Goal: Check status

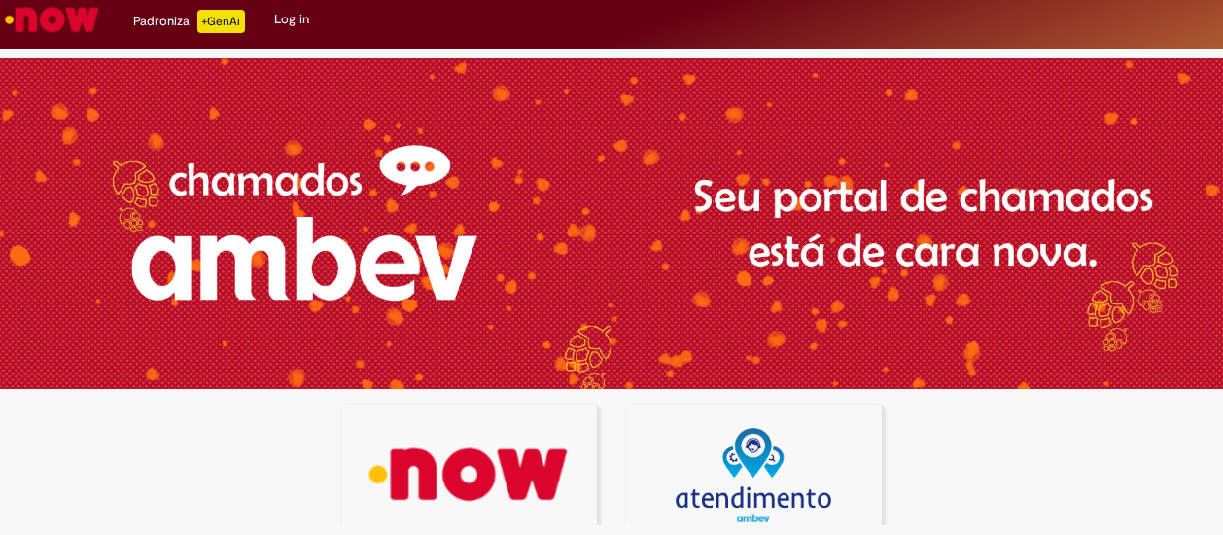
click at [460, 481] on img at bounding box center [469, 475] width 230 height 94
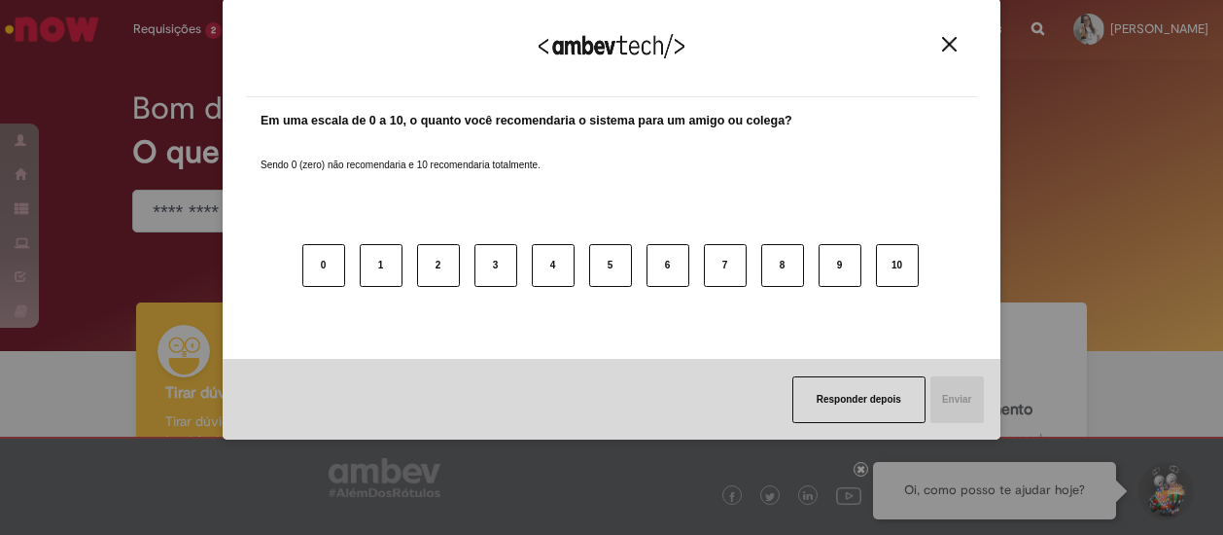
click at [949, 47] on img "Close" at bounding box center [949, 44] width 15 height 15
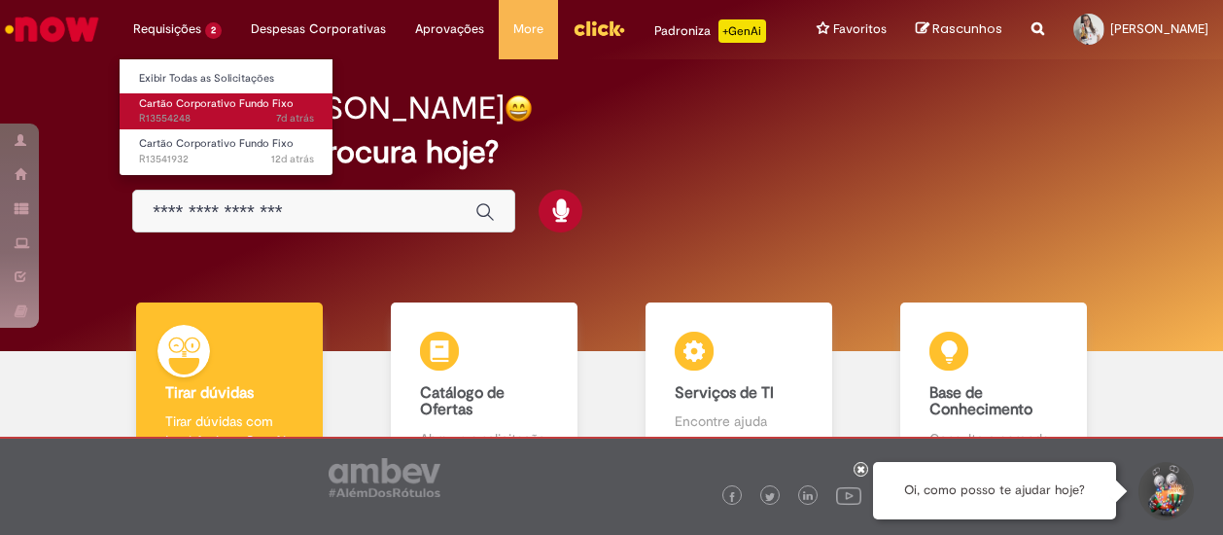
click at [212, 114] on span "7d atrás 7 dias atrás R13554248" at bounding box center [226, 119] width 175 height 16
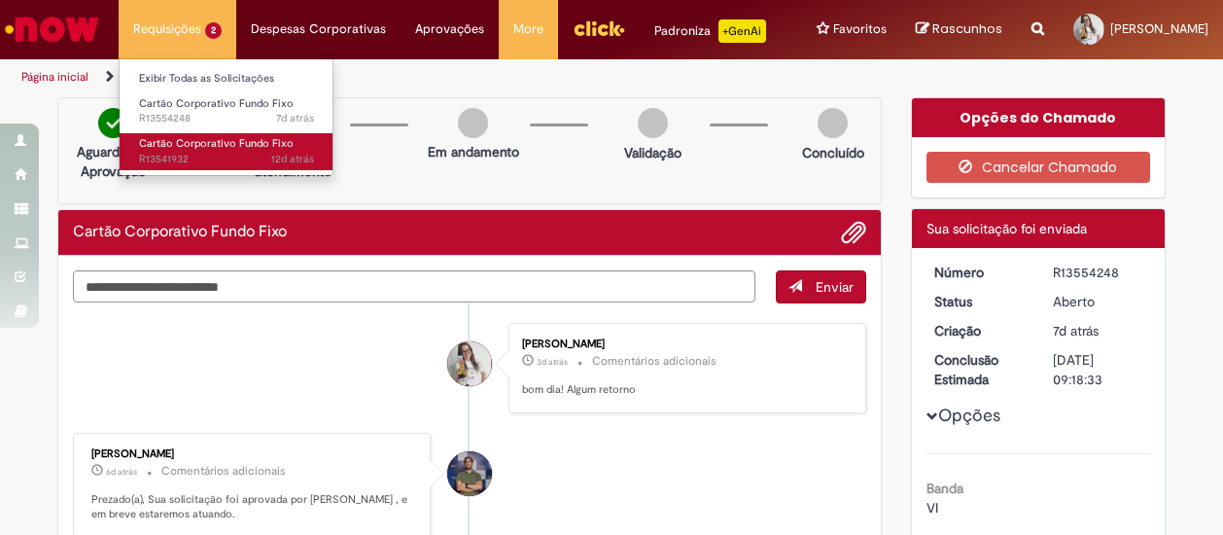
click at [189, 152] on span "12d atrás 12 dias atrás R13541932" at bounding box center [226, 160] width 175 height 16
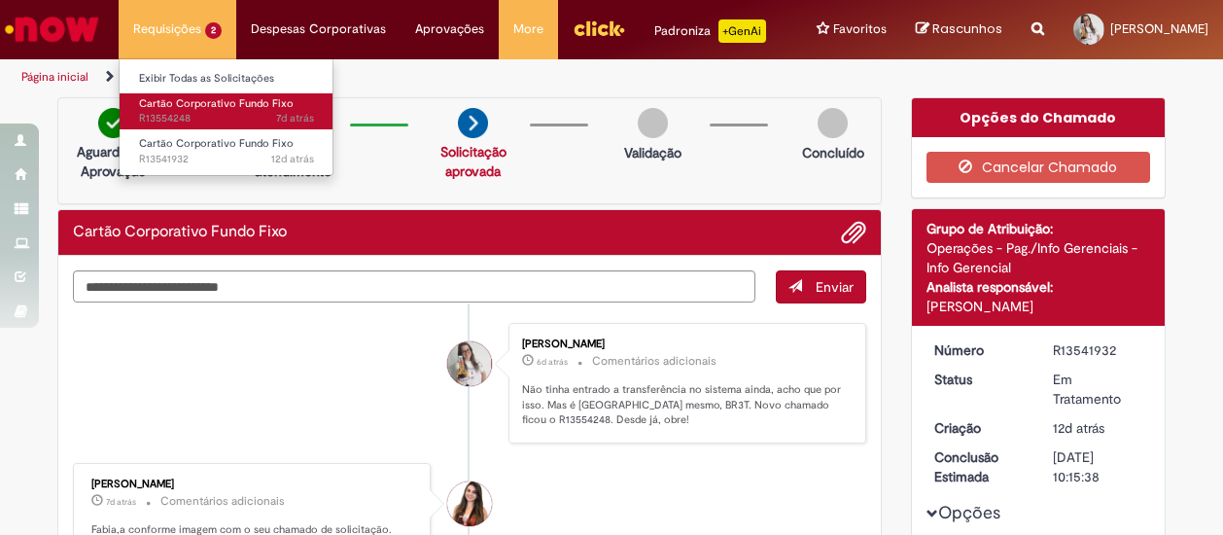
click at [214, 106] on span "Cartão Corporativo Fundo Fixo" at bounding box center [216, 103] width 155 height 15
